Goal: Information Seeking & Learning: Check status

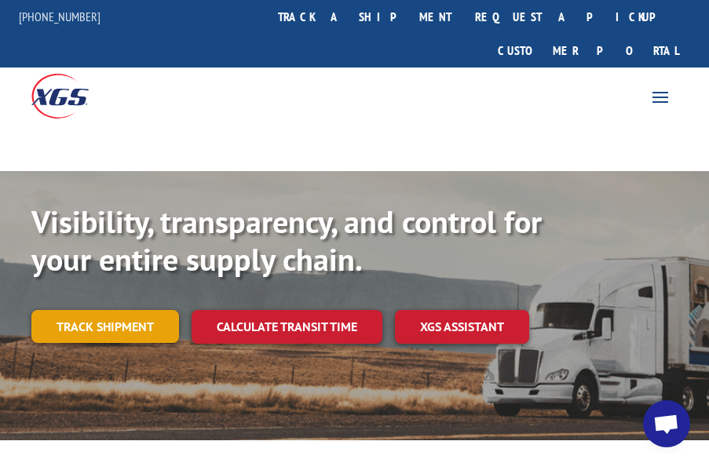
click at [136, 310] on link "Track shipment" at bounding box center [105, 326] width 148 height 33
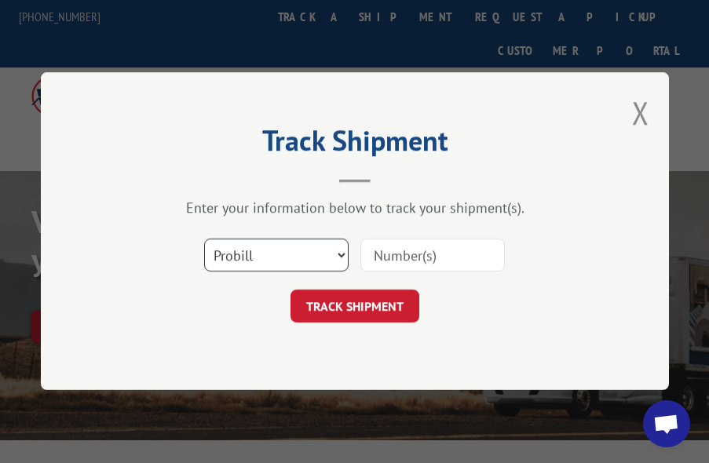
click at [342, 256] on select "Select category... Probill BOL PO" at bounding box center [276, 256] width 145 height 33
select select "bol"
click at [204, 240] on select "Select category... Probill BOL PO" at bounding box center [276, 256] width 145 height 33
click at [403, 276] on div "Select category... Probill BOL PO" at bounding box center [354, 256] width 471 height 52
click at [423, 260] on input at bounding box center [433, 256] width 145 height 33
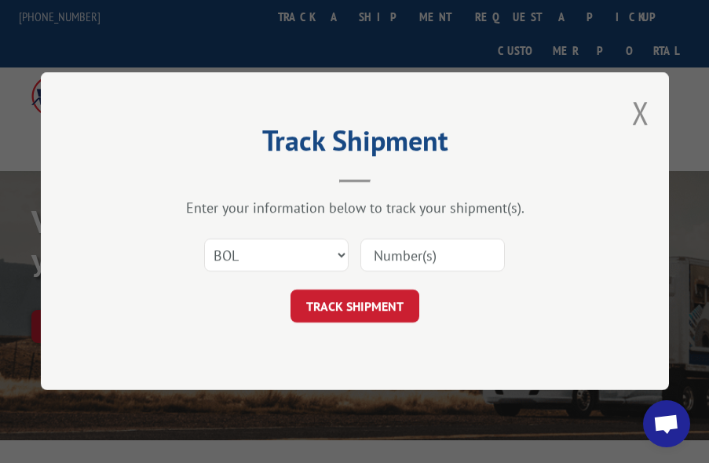
click at [422, 253] on input at bounding box center [433, 256] width 145 height 33
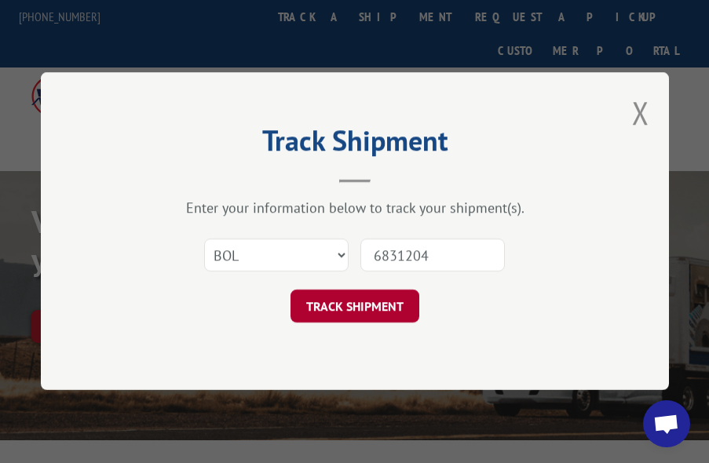
type input "6831204"
click at [324, 323] on button "TRACK SHIPMENT" at bounding box center [355, 307] width 129 height 33
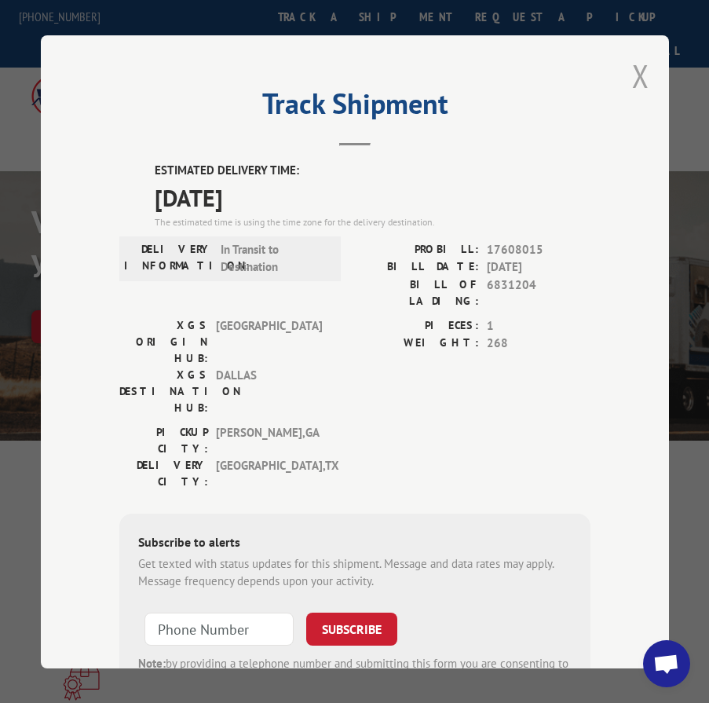
click at [639, 60] on button "Close modal" at bounding box center [640, 76] width 17 height 42
